Goal: Task Accomplishment & Management: Manage account settings

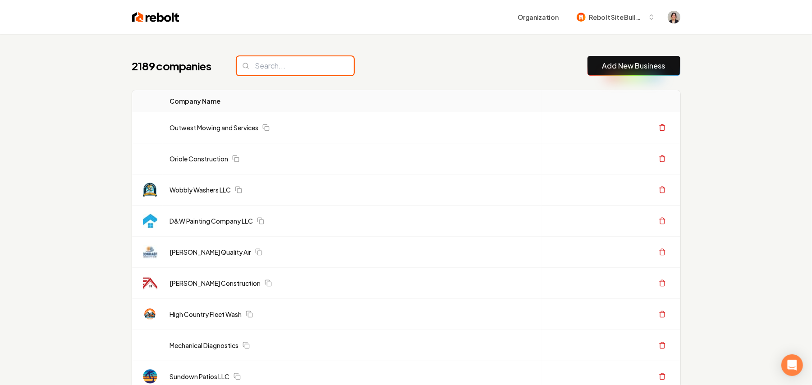
click at [279, 67] on input "search" at bounding box center [295, 65] width 117 height 19
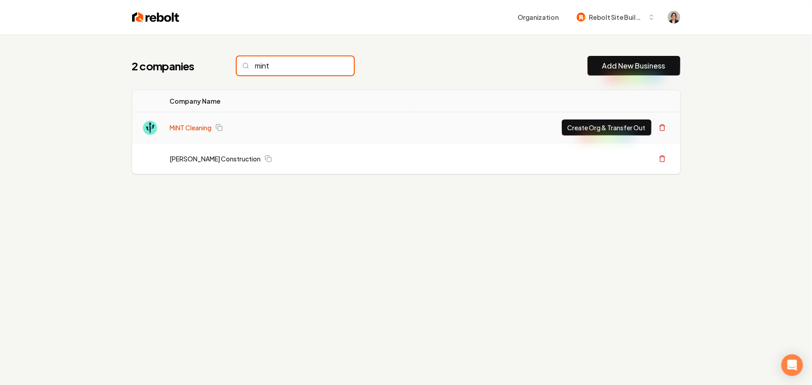
type input "mint"
click at [194, 127] on link "MiNT Cleaning" at bounding box center [191, 127] width 42 height 9
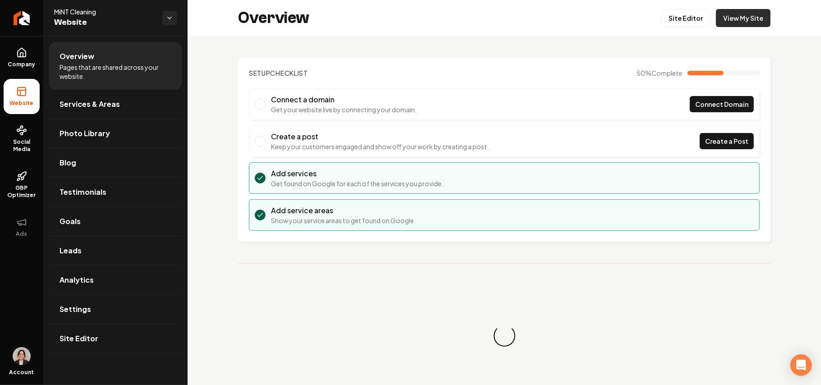
click at [736, 22] on link "View My Site" at bounding box center [743, 18] width 55 height 18
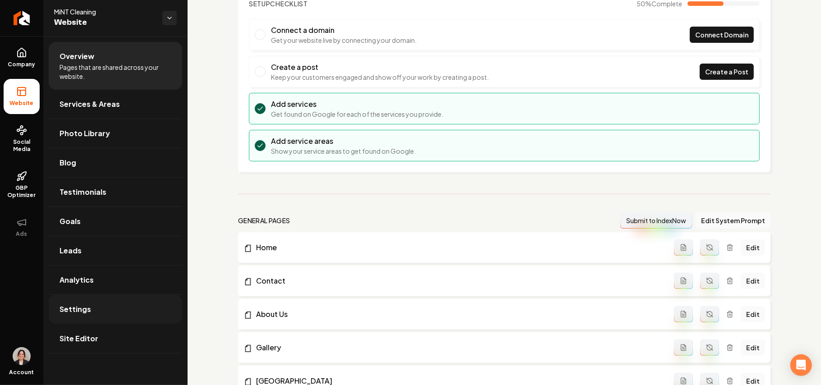
scroll to position [180, 0]
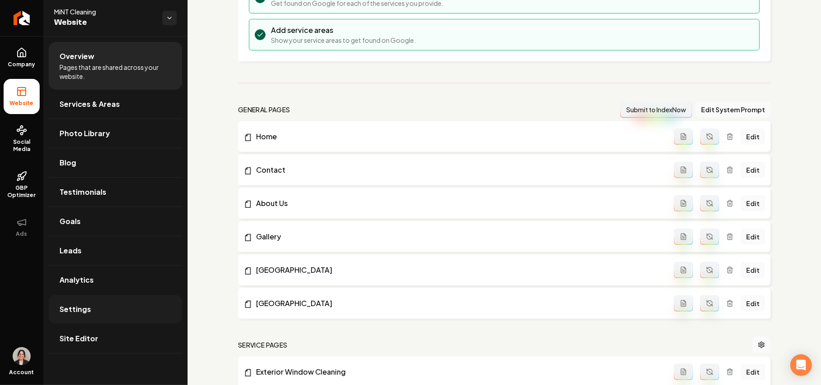
click at [103, 311] on link "Settings" at bounding box center [115, 309] width 133 height 29
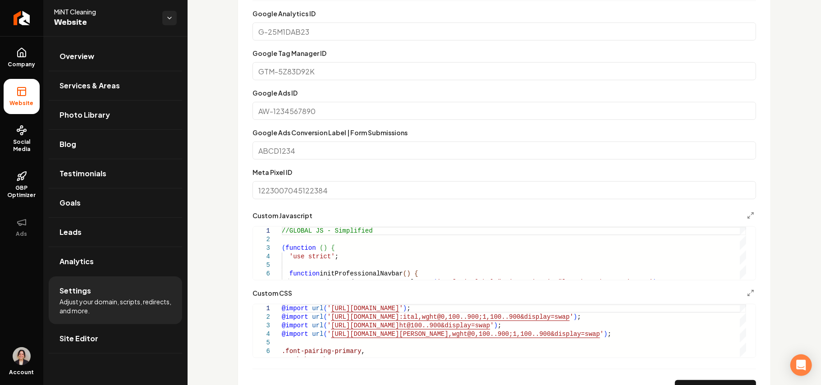
scroll to position [481, 0]
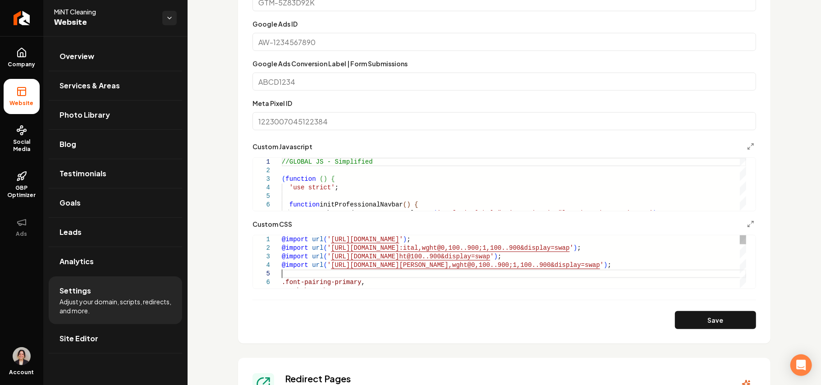
type textarea "**********"
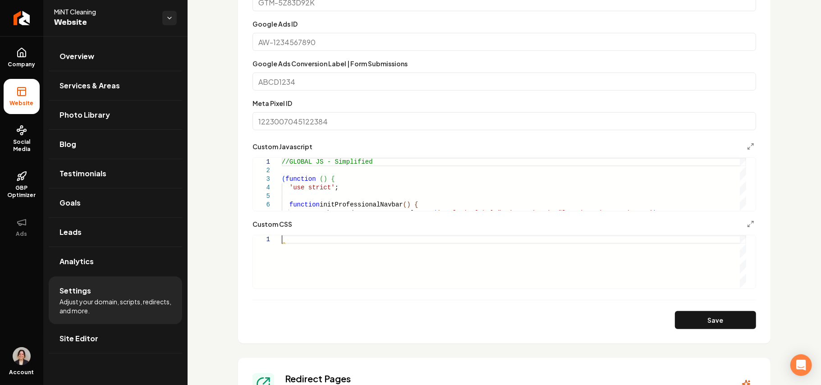
scroll to position [0, 0]
click at [693, 317] on button "Save" at bounding box center [715, 320] width 81 height 18
click at [314, 260] on div "Main content area" at bounding box center [514, 261] width 464 height 53
type textarea "**********"
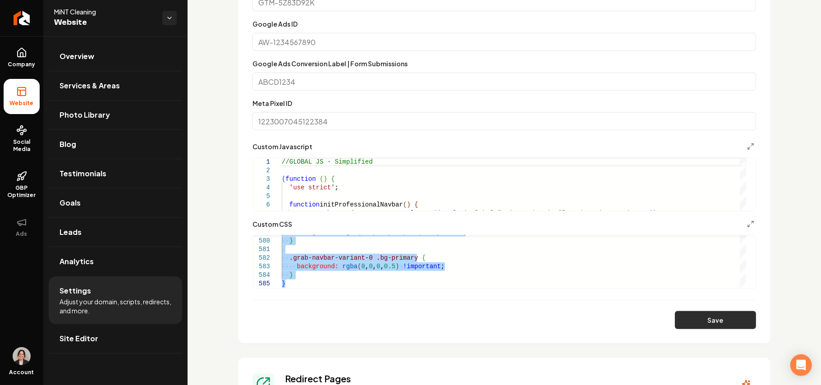
click at [705, 319] on button "Save" at bounding box center [715, 320] width 81 height 18
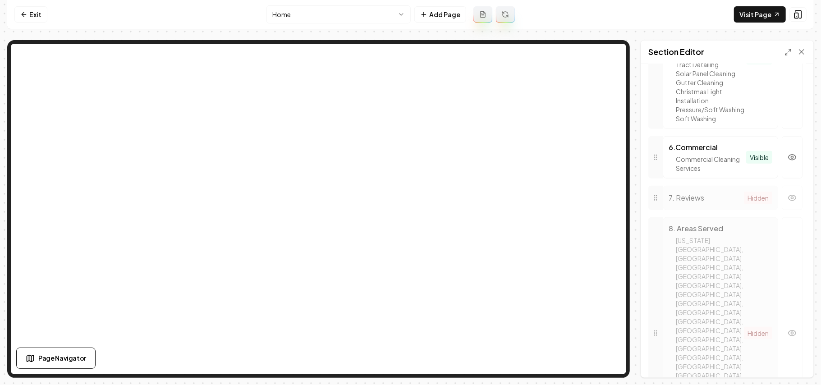
scroll to position [541, 0]
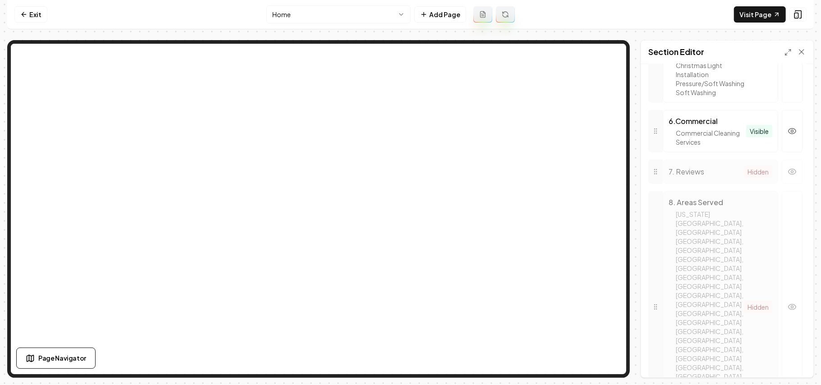
click at [659, 173] on div at bounding box center [655, 172] width 14 height 24
click at [791, 172] on circle "button" at bounding box center [792, 171] width 2 height 2
click at [792, 359] on button "Save" at bounding box center [793, 362] width 27 height 16
